Goal: Information Seeking & Learning: Learn about a topic

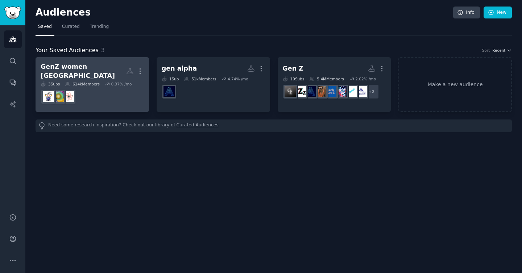
click at [119, 96] on dd "r/IndianSkincareAddicts" at bounding box center [92, 97] width 103 height 20
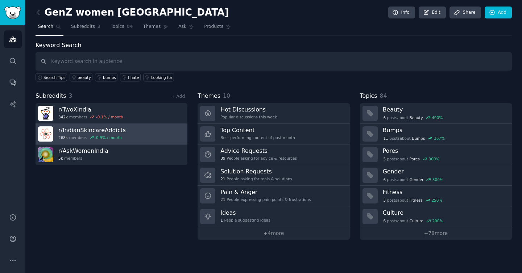
click at [95, 133] on h3 "r/ IndianSkincareAddicts" at bounding box center [91, 131] width 67 height 8
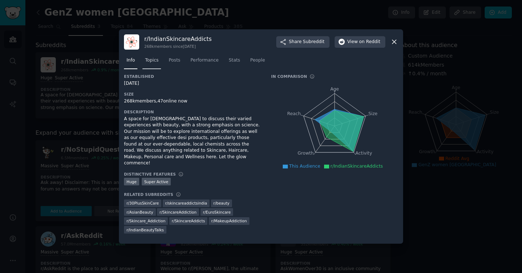
click at [157, 64] on span "Topics" at bounding box center [151, 60] width 13 height 7
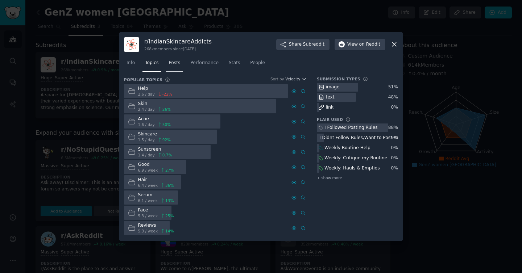
click at [180, 62] on span "Posts" at bounding box center [175, 63] width 12 height 7
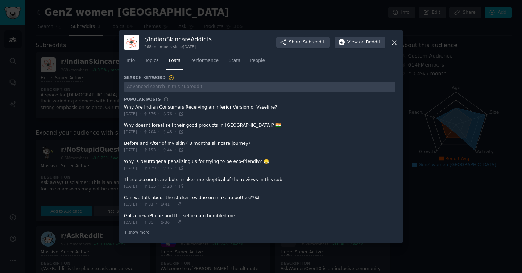
click at [393, 44] on icon at bounding box center [395, 43] width 8 height 8
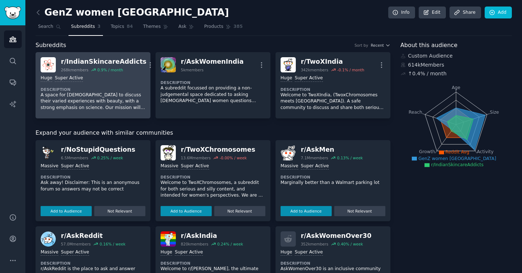
click at [112, 62] on div "r/ IndianSkincareAddicts" at bounding box center [104, 61] width 86 height 9
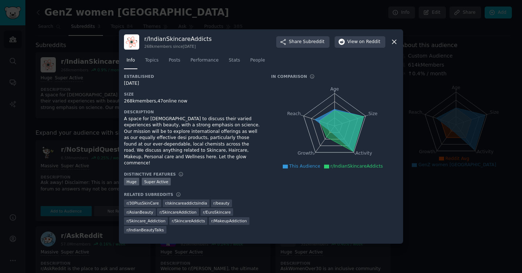
click at [395, 46] on icon at bounding box center [395, 42] width 8 height 8
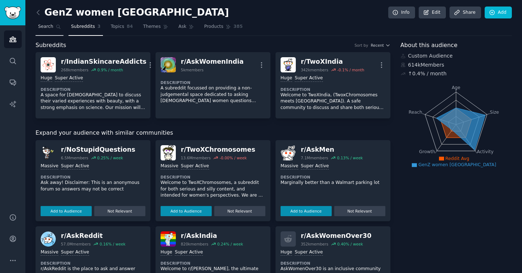
click at [47, 27] on span "Search" at bounding box center [45, 27] width 15 height 7
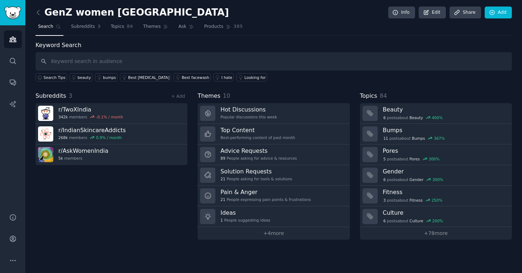
click at [179, 58] on input "text" at bounding box center [274, 61] width 477 height 18
type input "pigmentation"
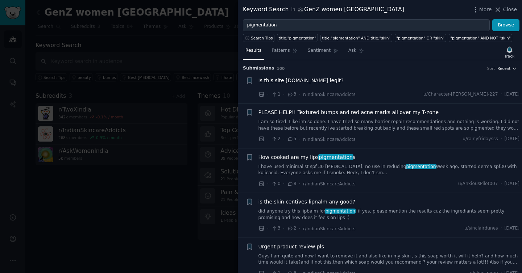
click at [504, 69] on button "Recent" at bounding box center [508, 68] width 20 height 5
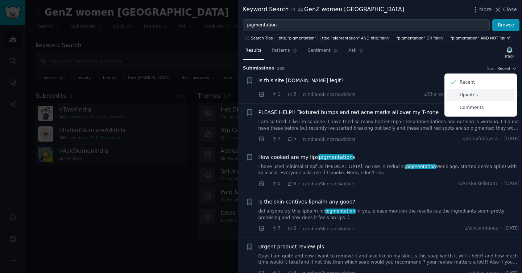
click at [489, 98] on div "Upvotes" at bounding box center [480, 95] width 67 height 13
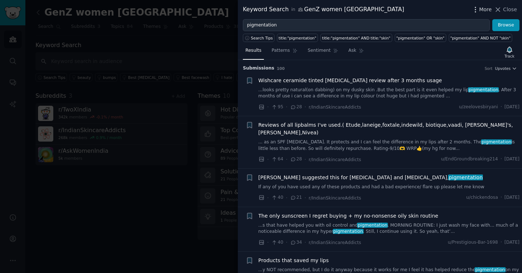
click at [482, 9] on span "More" at bounding box center [486, 10] width 13 height 8
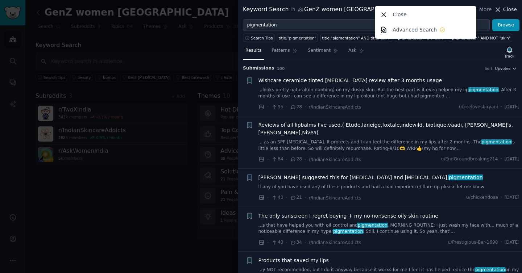
click at [495, 10] on icon at bounding box center [498, 10] width 8 height 8
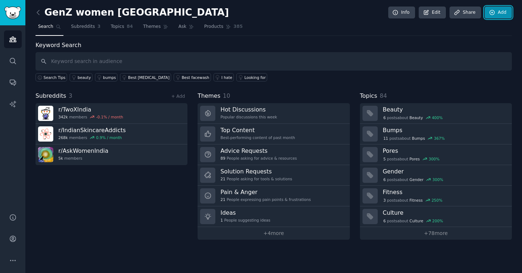
click at [502, 7] on link "Add" at bounding box center [498, 13] width 27 height 12
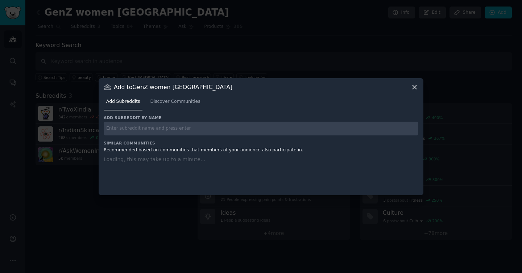
click at [449, 50] on div at bounding box center [261, 136] width 522 height 273
